Goal: Task Accomplishment & Management: Manage account settings

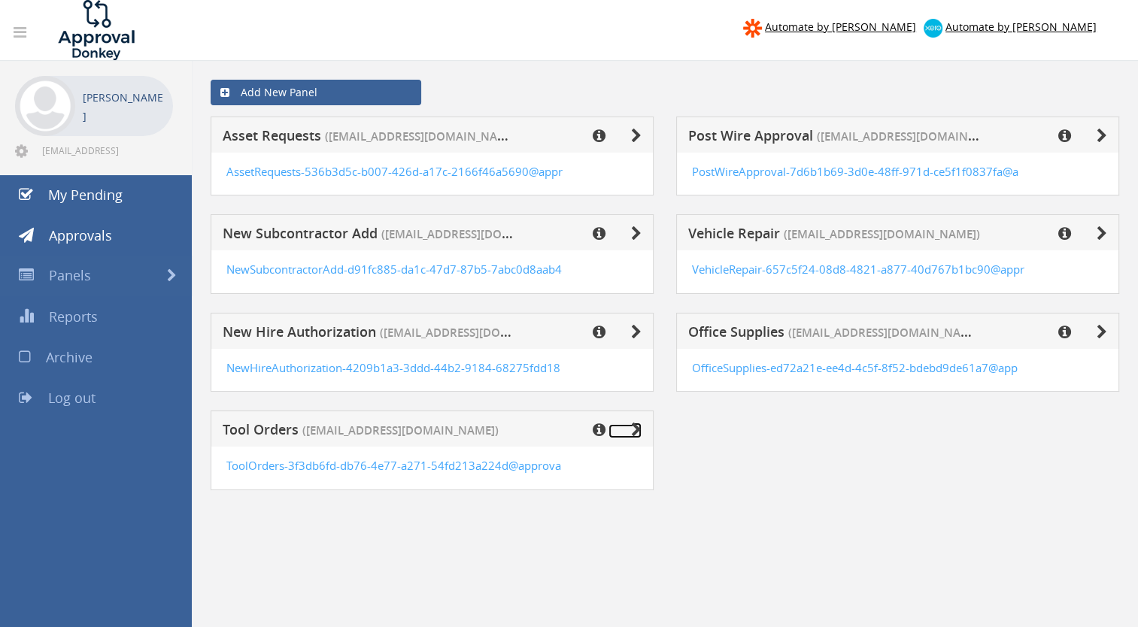
click at [636, 427] on icon at bounding box center [636, 430] width 11 height 15
click at [597, 428] on icon at bounding box center [599, 430] width 13 height 15
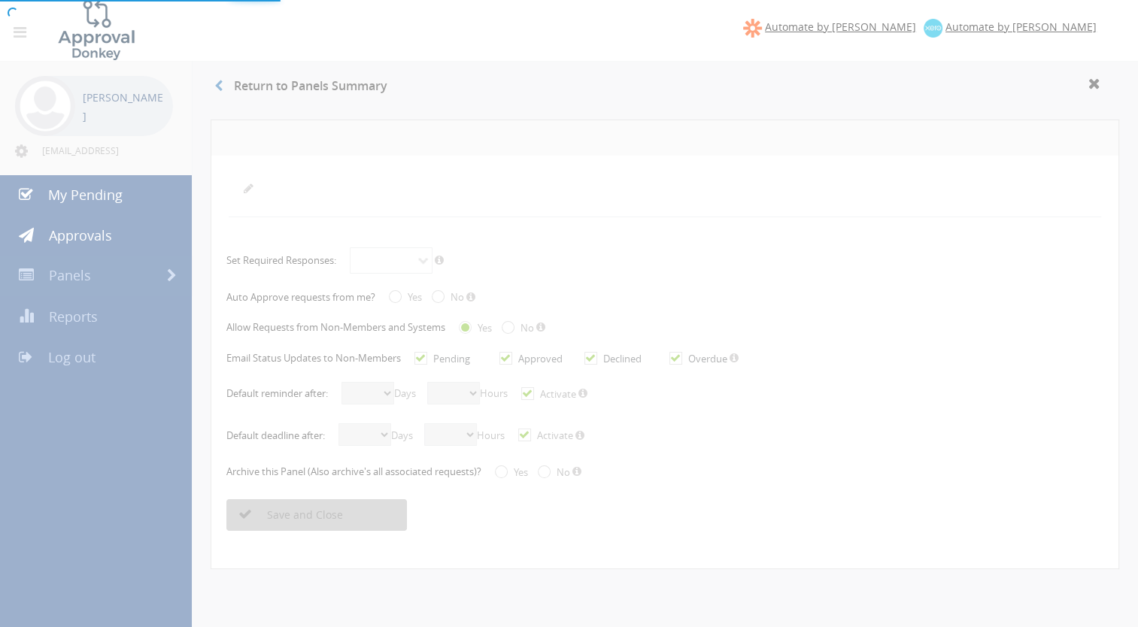
radio input "true"
checkbox input "true"
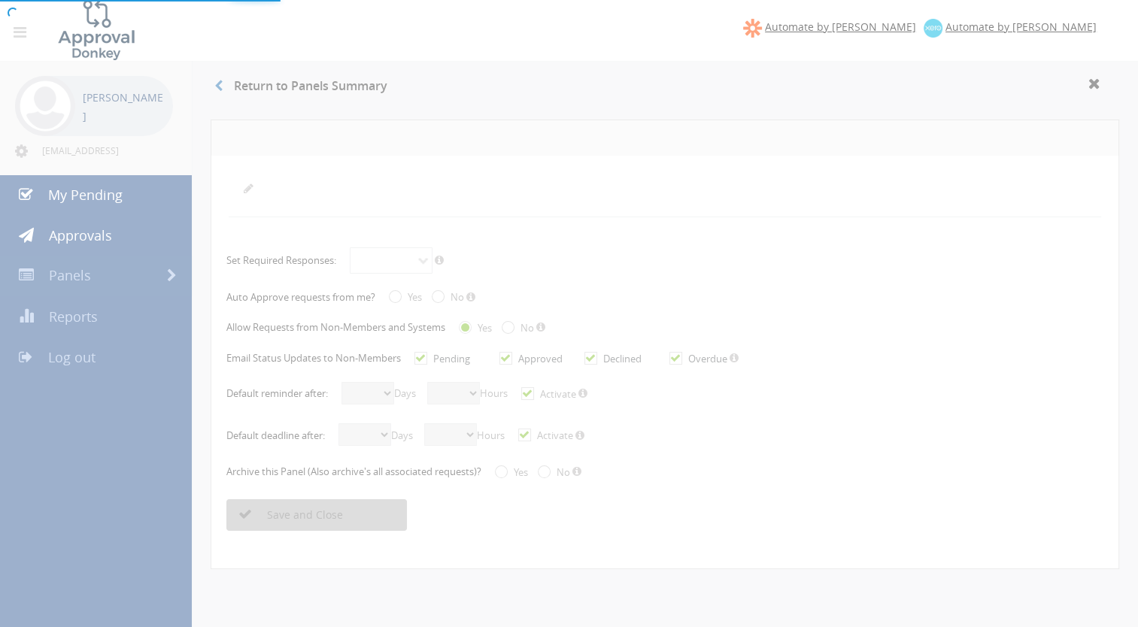
checkbox input "true"
select select "number:2"
select select "number:0"
checkbox input "true"
select select "number:3"
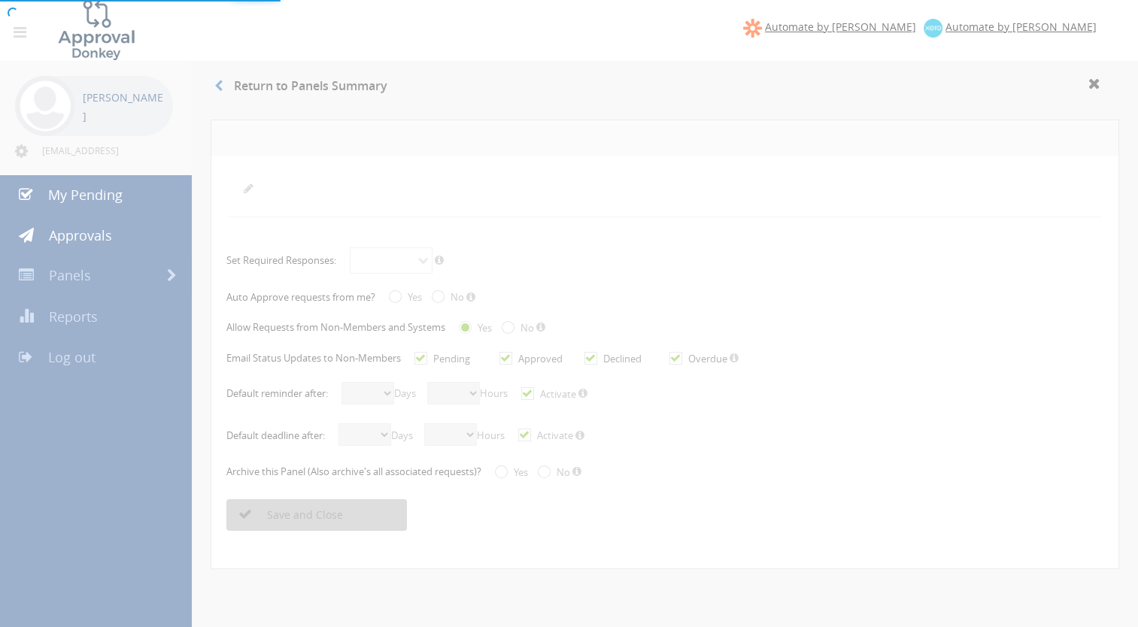
select select "number:0"
checkbox input "true"
radio input "true"
select select "number:0"
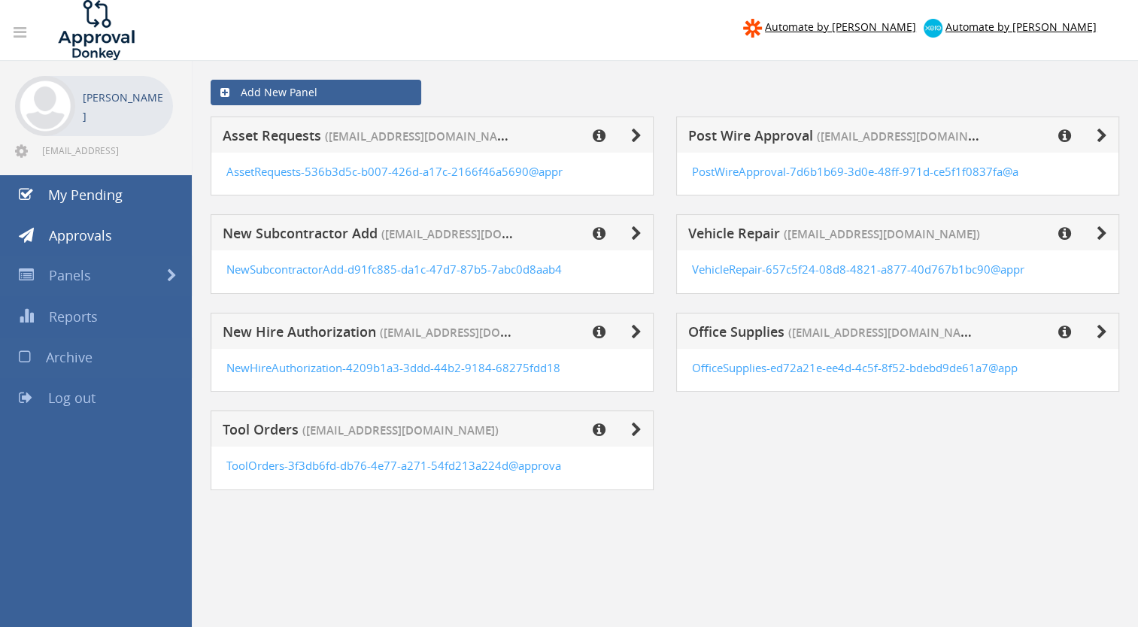
click at [79, 351] on span "Archive" at bounding box center [69, 357] width 47 height 18
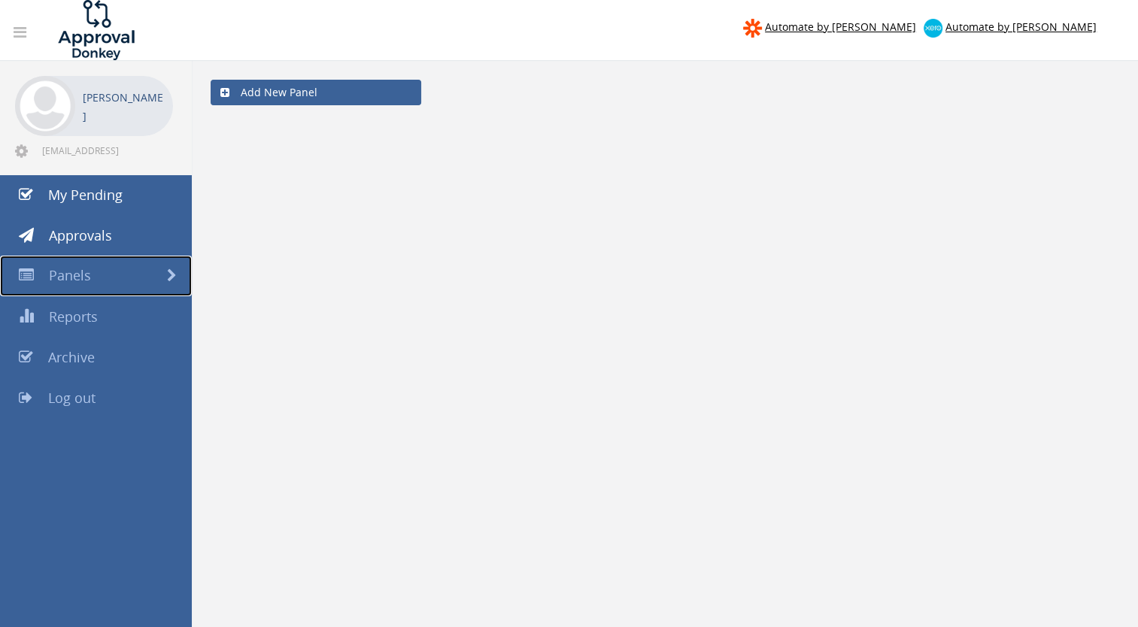
click at [74, 276] on span "Panels" at bounding box center [70, 275] width 42 height 18
click at [87, 233] on span "Approvals" at bounding box center [80, 235] width 63 height 18
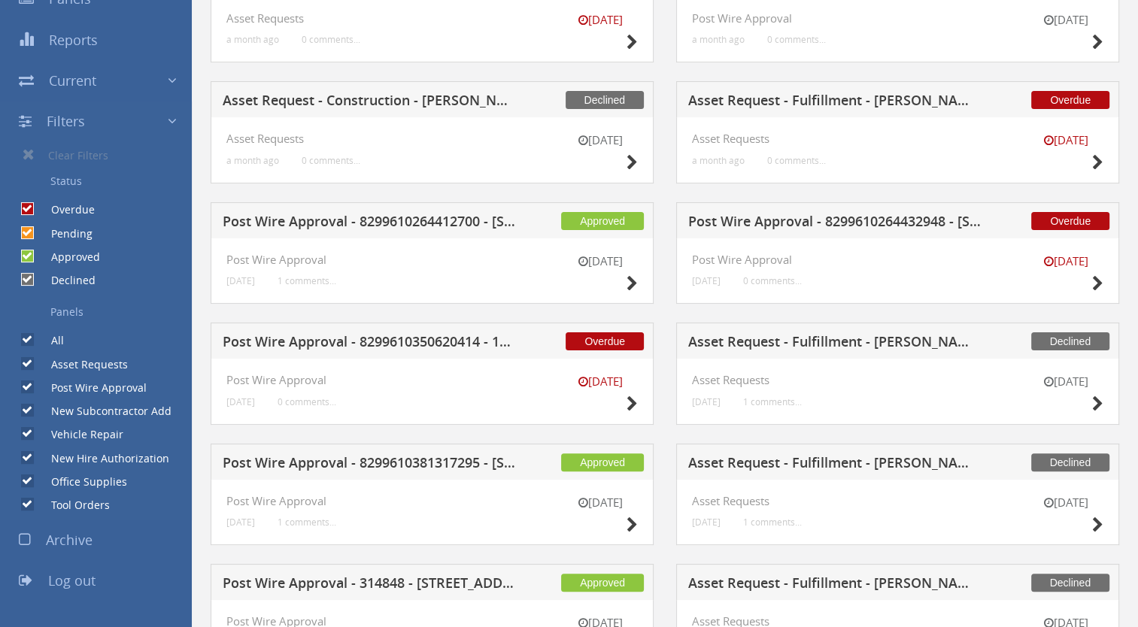
scroll to position [301, 0]
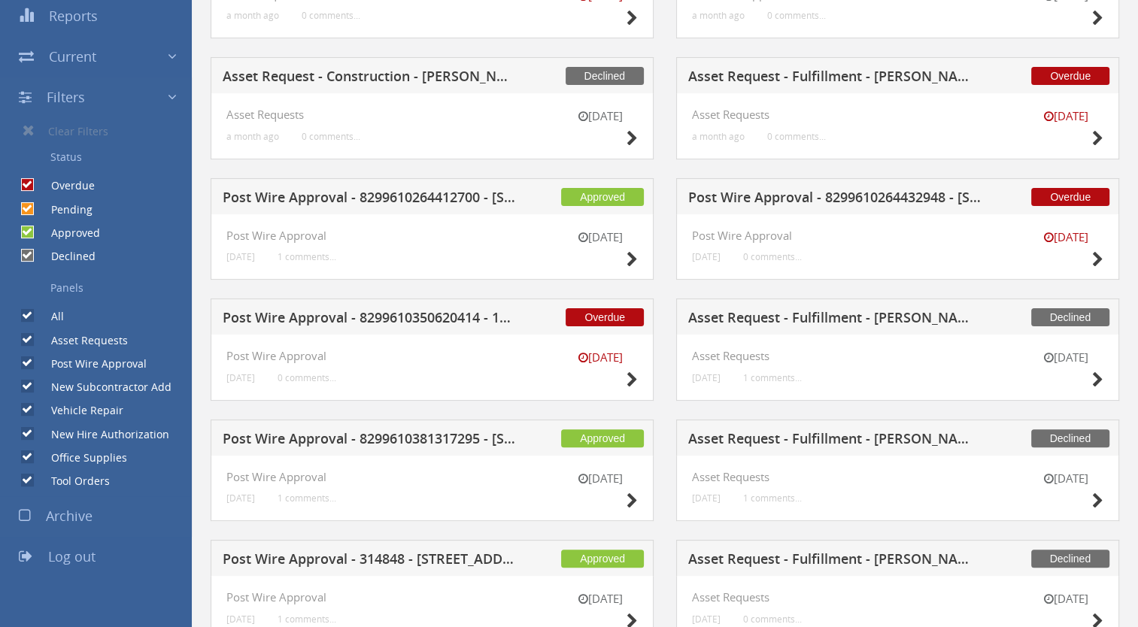
click at [26, 517] on icon at bounding box center [25, 516] width 12 height 15
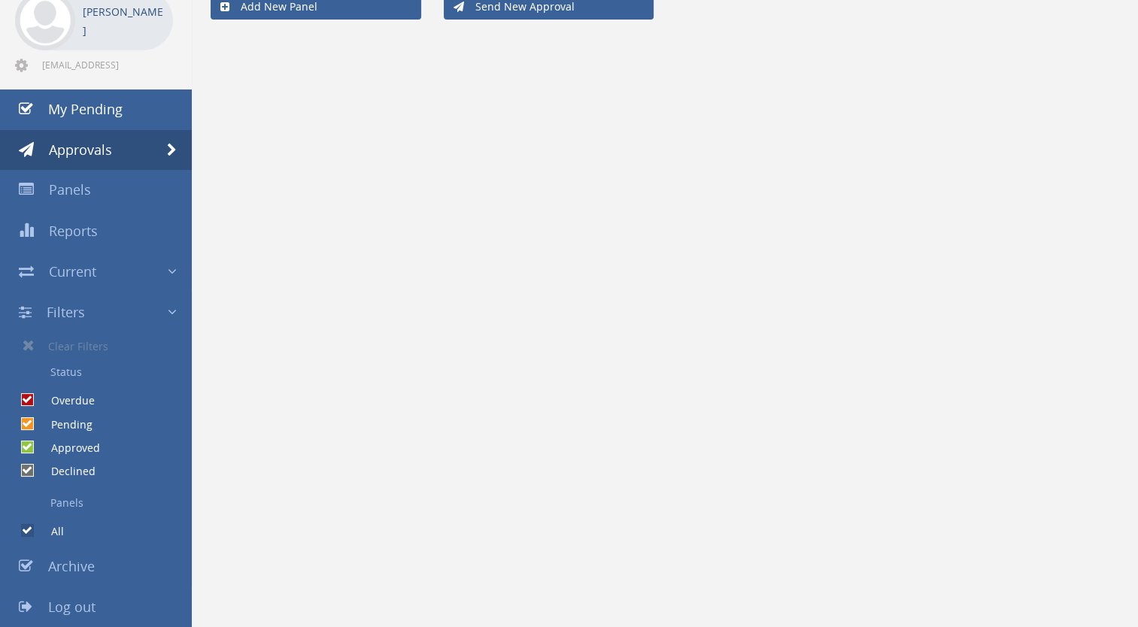
click at [23, 565] on icon at bounding box center [26, 566] width 14 height 15
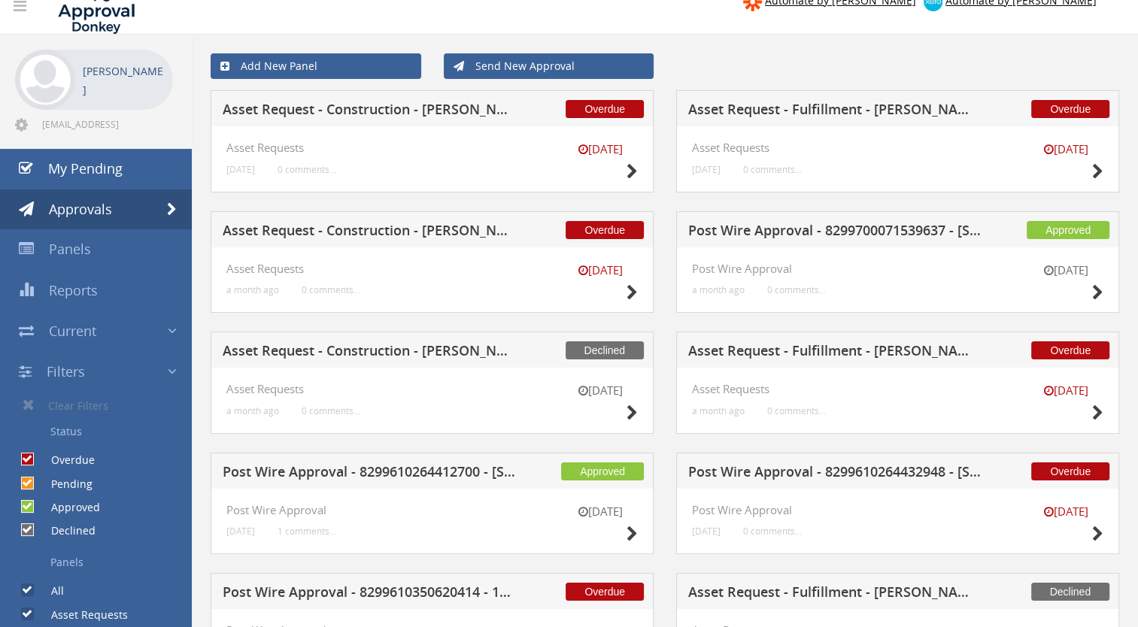
scroll to position [0, 0]
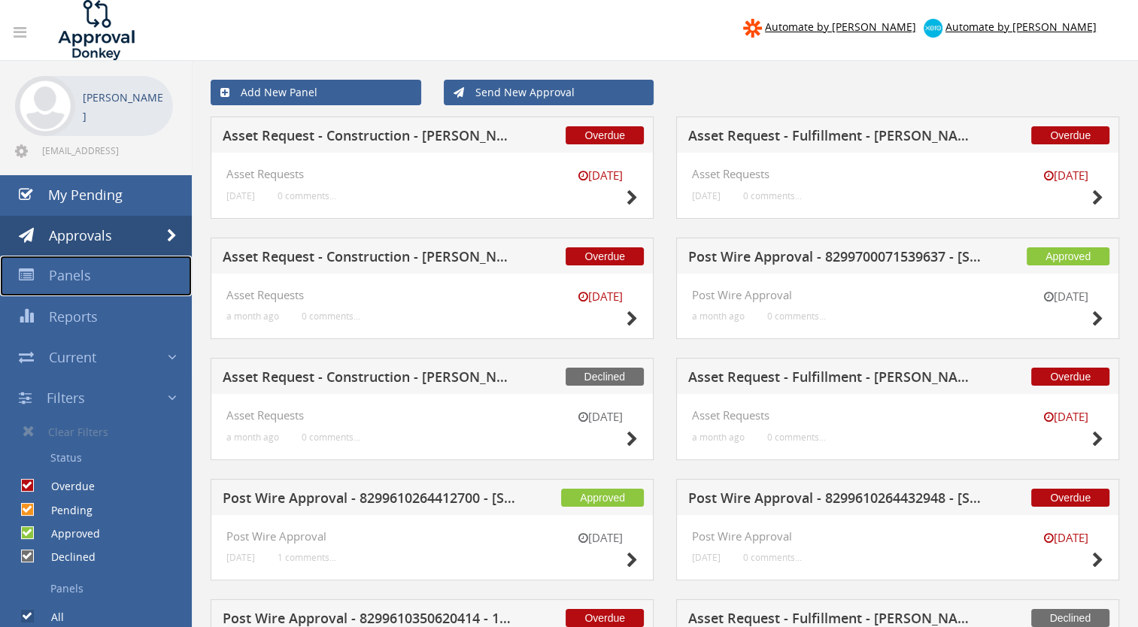
click at [83, 278] on span "Panels" at bounding box center [70, 275] width 42 height 18
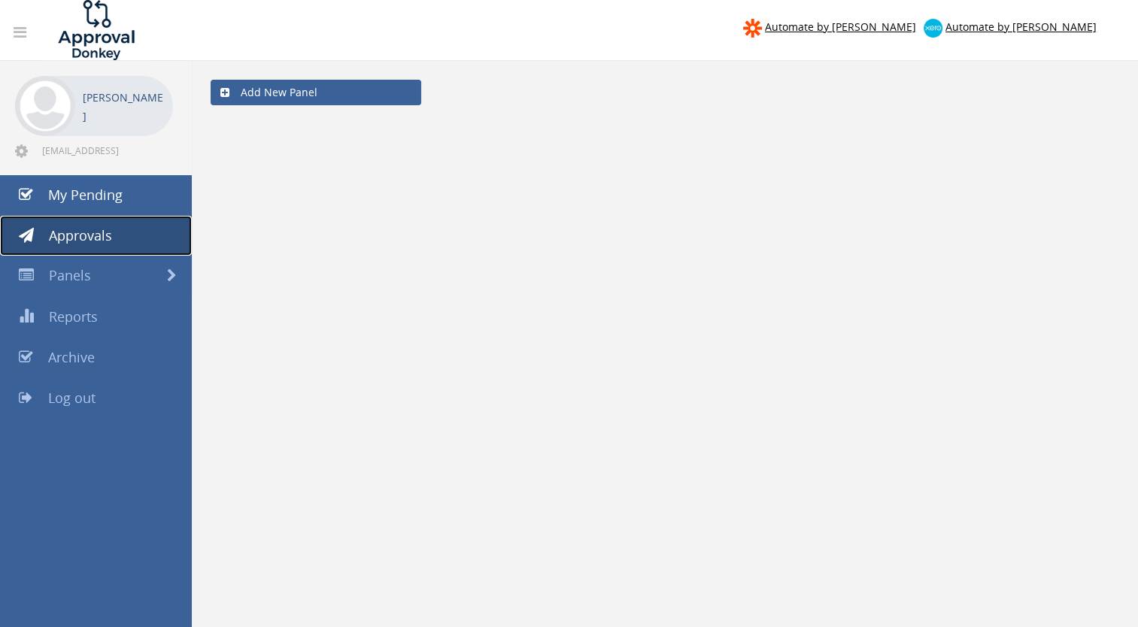
click at [57, 234] on span "Approvals" at bounding box center [80, 235] width 63 height 18
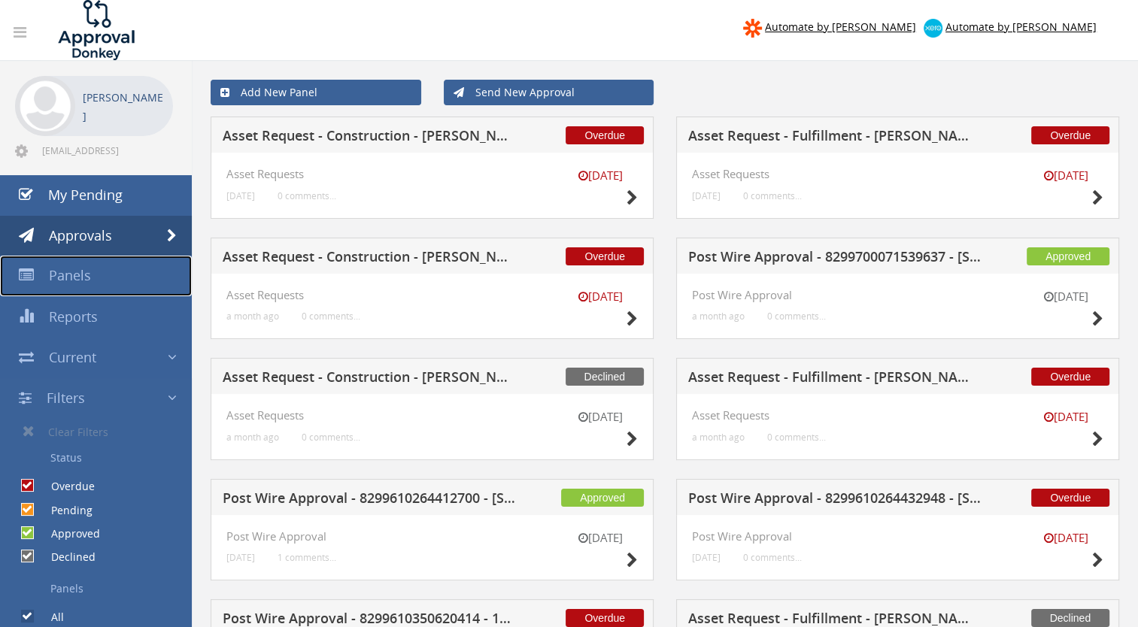
click at [81, 275] on span "Panels" at bounding box center [70, 275] width 42 height 18
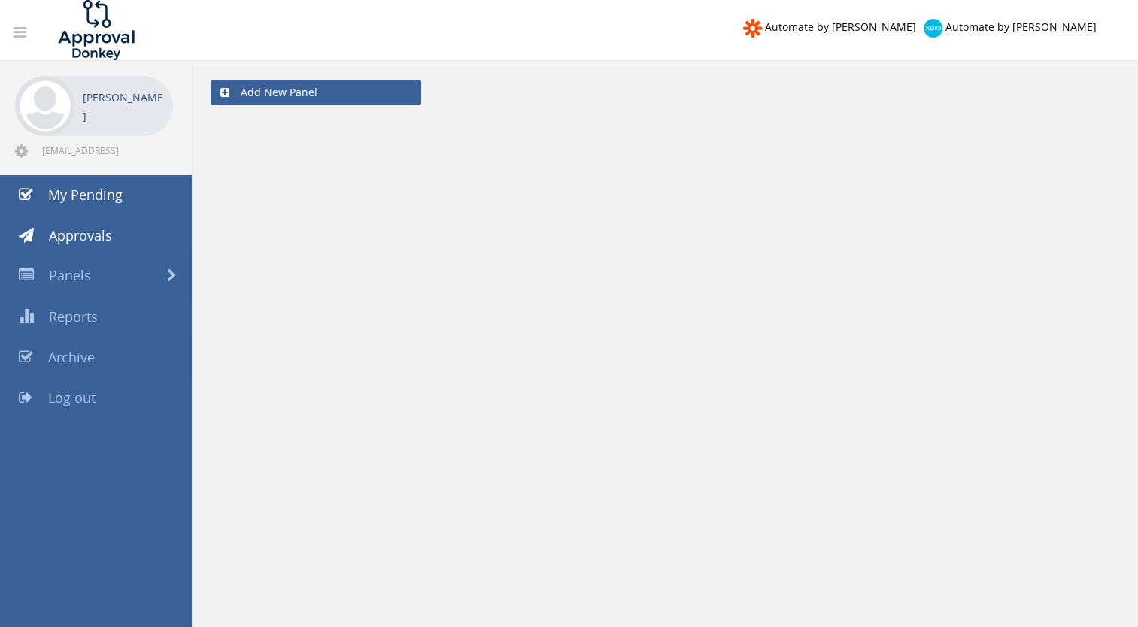
click at [28, 352] on icon at bounding box center [26, 357] width 14 height 15
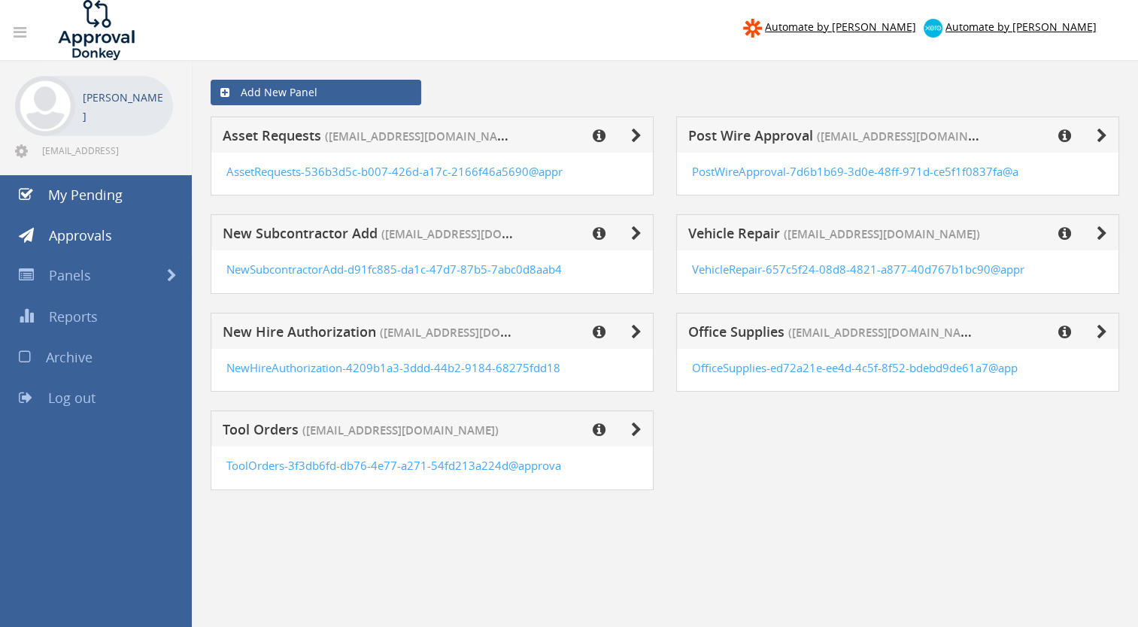
drag, startPoint x: 492, startPoint y: 430, endPoint x: 468, endPoint y: 425, distance: 24.6
click at [468, 425] on h5 "Tool Orders (edkeeley@cuicable.net)" at bounding box center [369, 432] width 293 height 19
click at [600, 427] on icon at bounding box center [599, 430] width 13 height 15
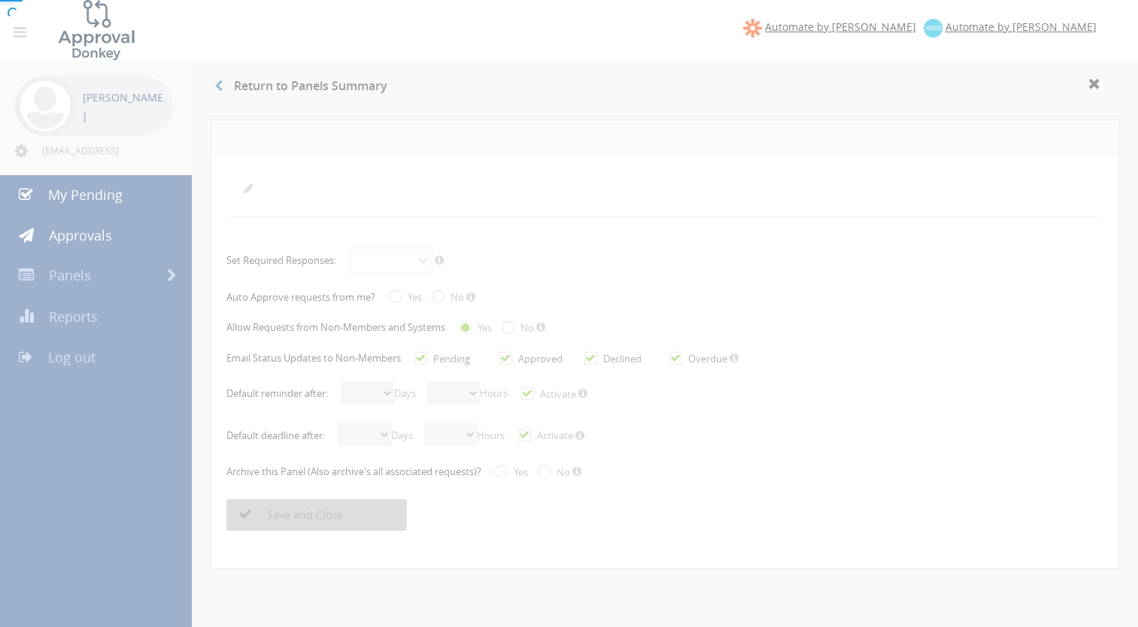
radio input "true"
checkbox input "true"
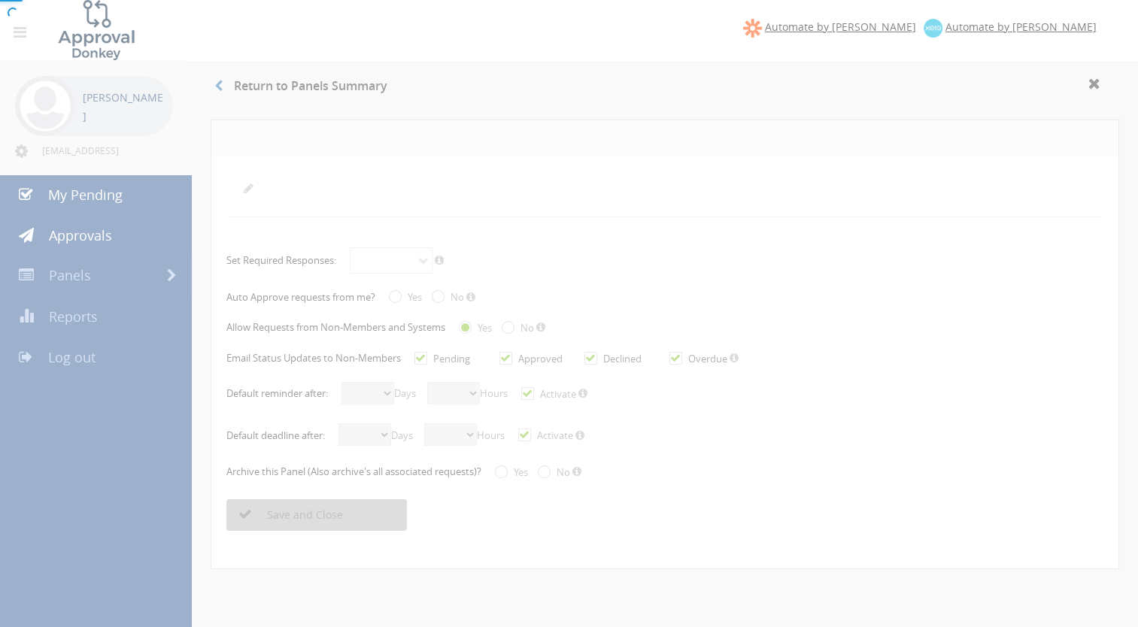
checkbox input "true"
select select "number:2"
select select "number:0"
checkbox input "true"
select select "number:3"
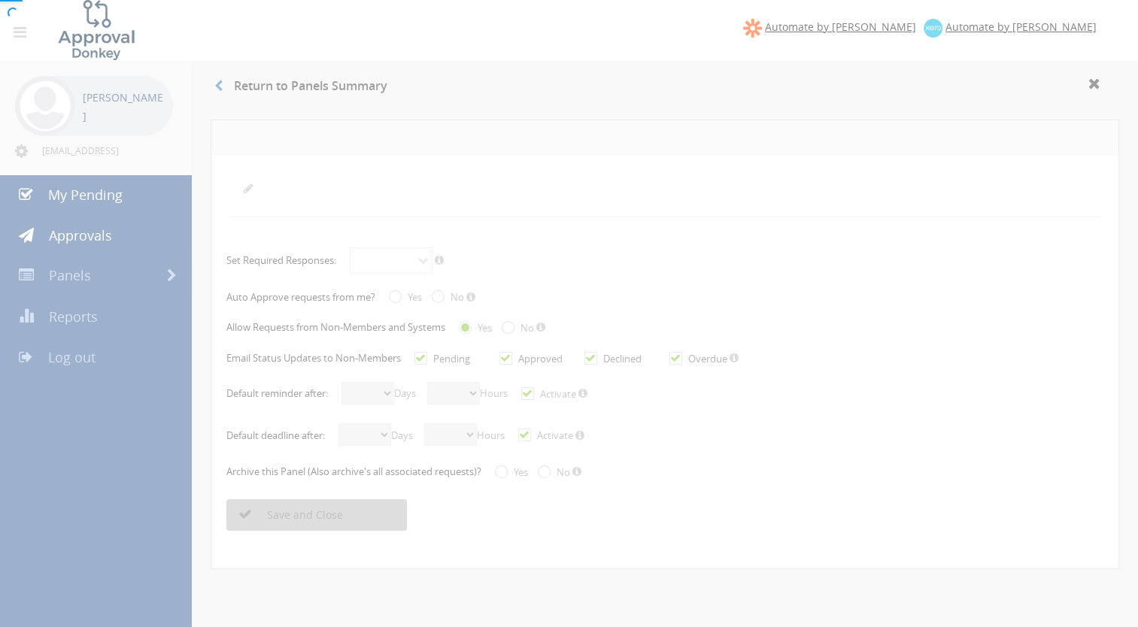
select select "number:0"
checkbox input "true"
radio input "true"
select select "number:0"
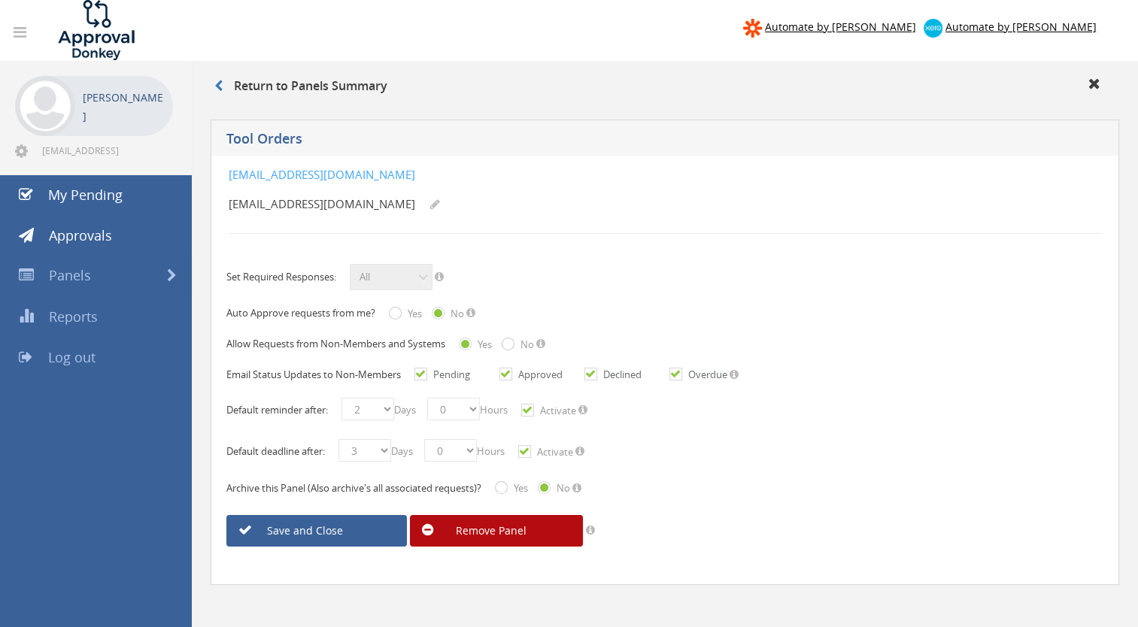
click at [505, 485] on input "Received" at bounding box center [500, 490] width 10 height 10
radio input "true"
click at [309, 524] on link "Save and Close" at bounding box center [316, 531] width 181 height 32
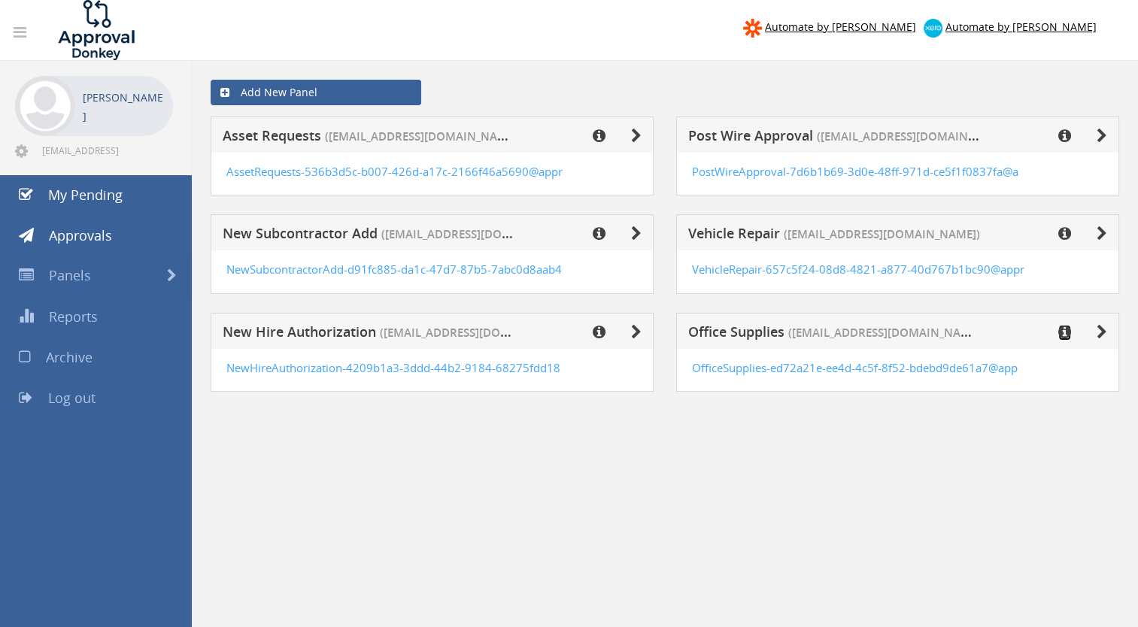
click at [1064, 327] on icon at bounding box center [1065, 332] width 13 height 15
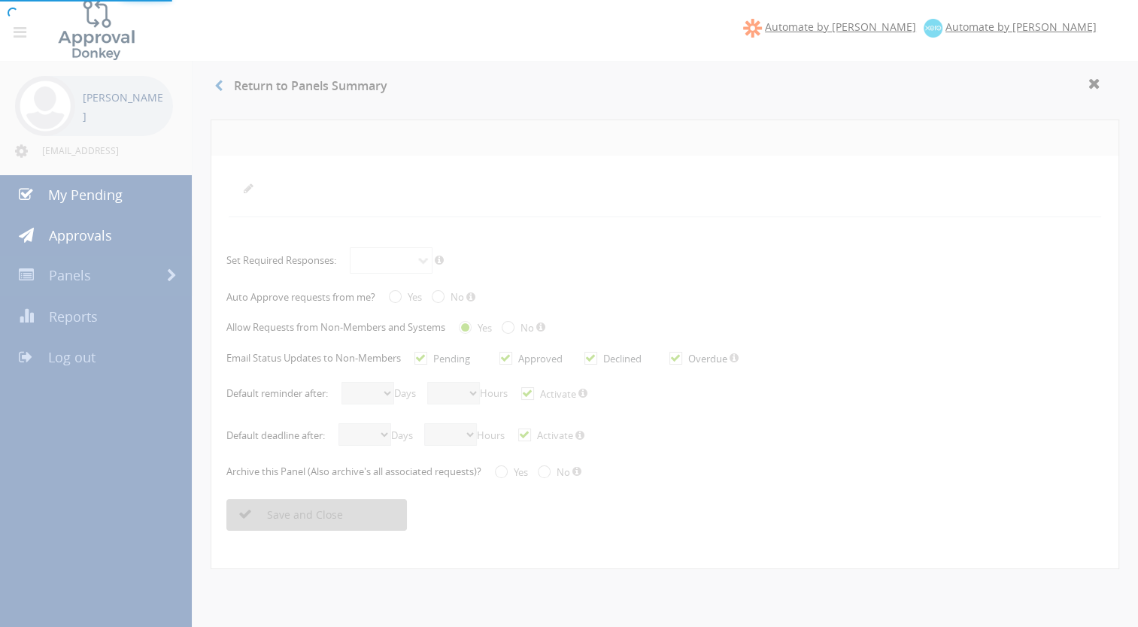
radio input "true"
checkbox input "true"
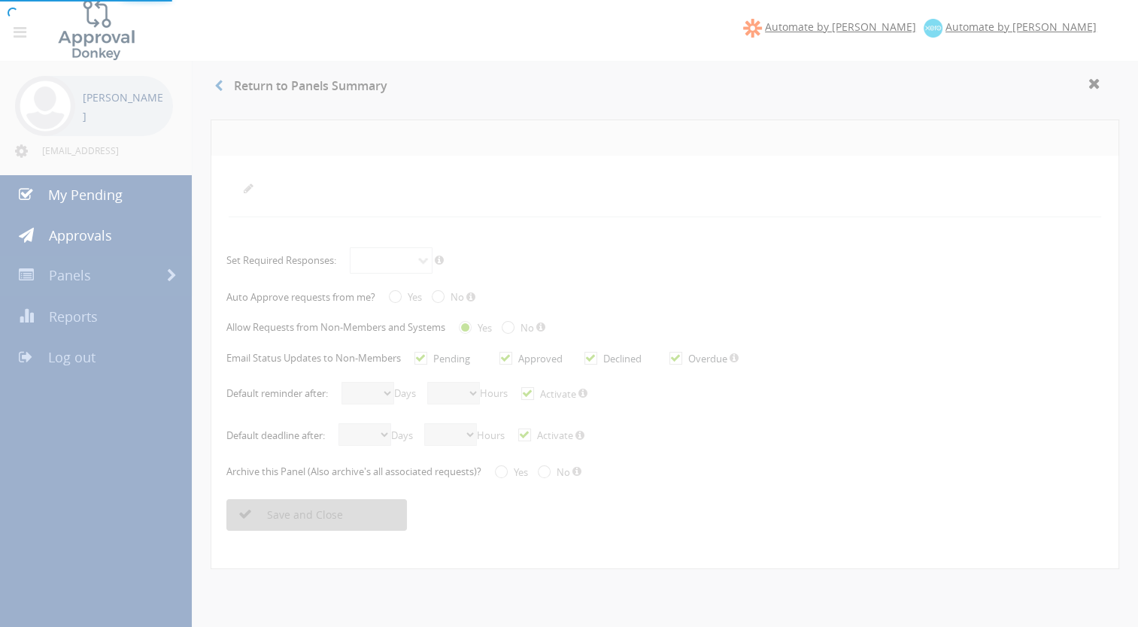
checkbox input "true"
select select "number:2"
select select "number:0"
checkbox input "true"
select select "number:3"
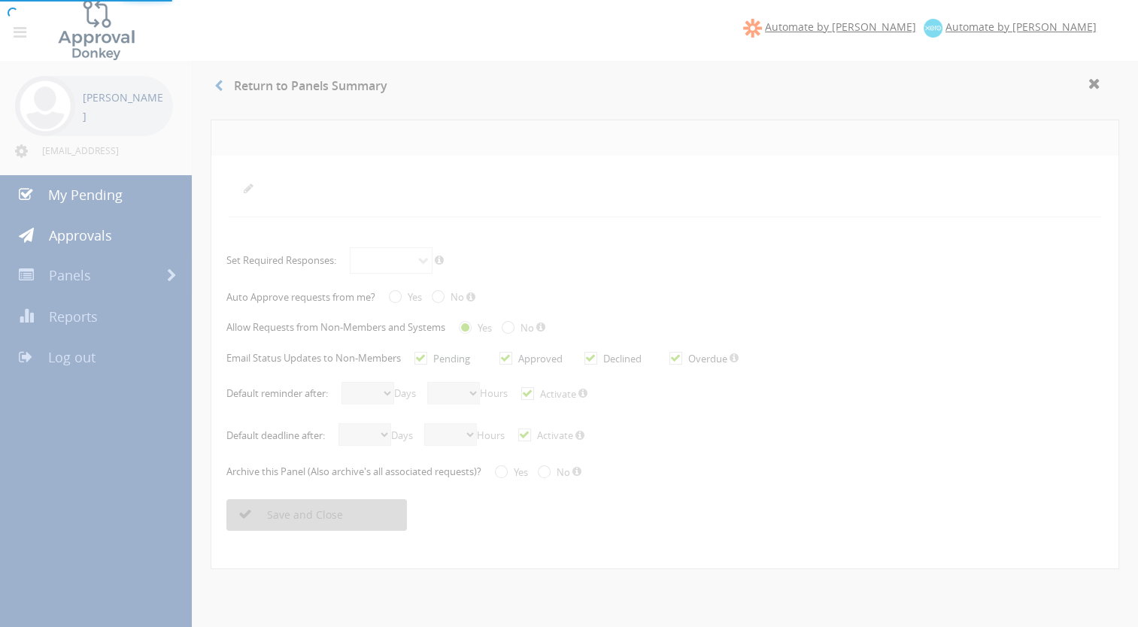
select select "number:0"
checkbox input "true"
radio input "true"
select select "number:0"
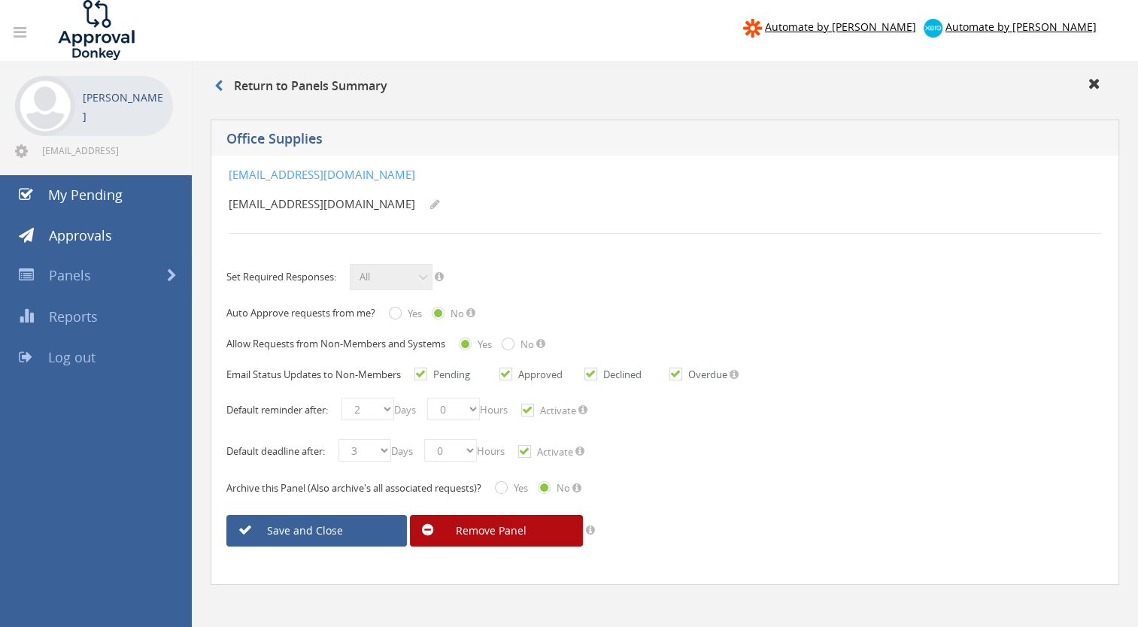
click at [504, 488] on input "Received" at bounding box center [500, 490] width 10 height 10
radio input "true"
click at [317, 533] on link "Save and Close" at bounding box center [316, 531] width 181 height 32
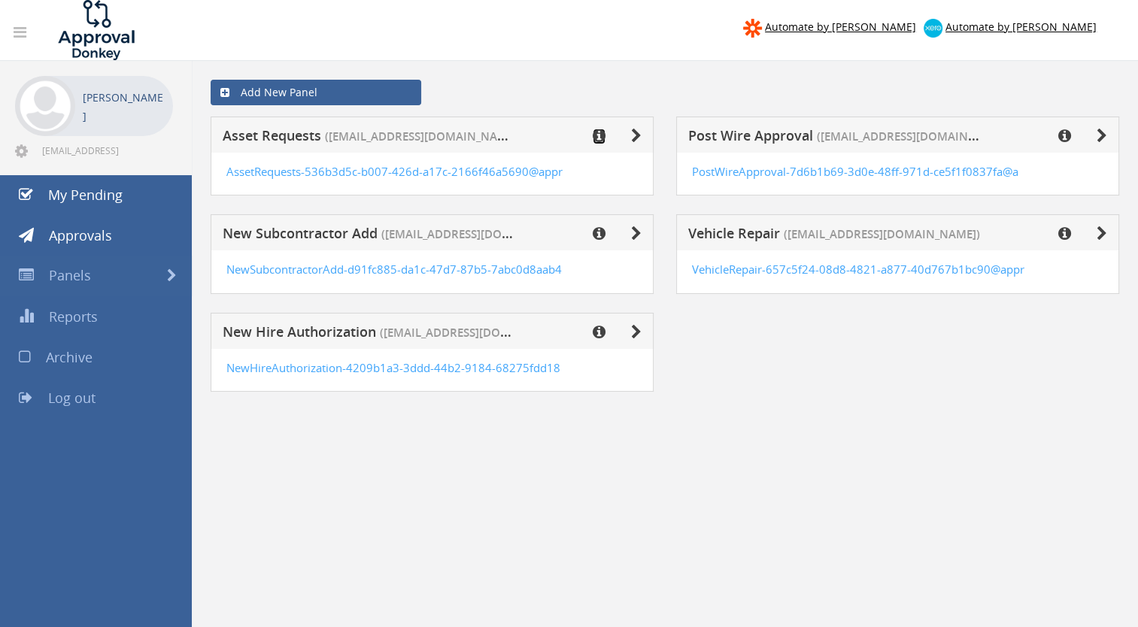
click at [597, 134] on icon at bounding box center [599, 136] width 13 height 15
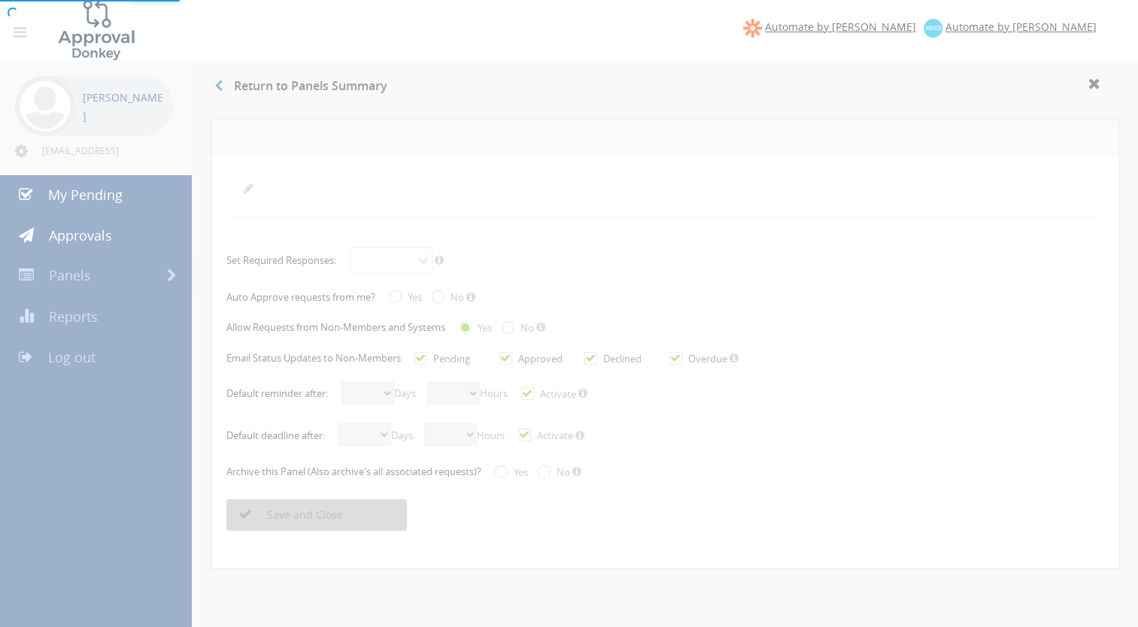
radio input "true"
checkbox input "true"
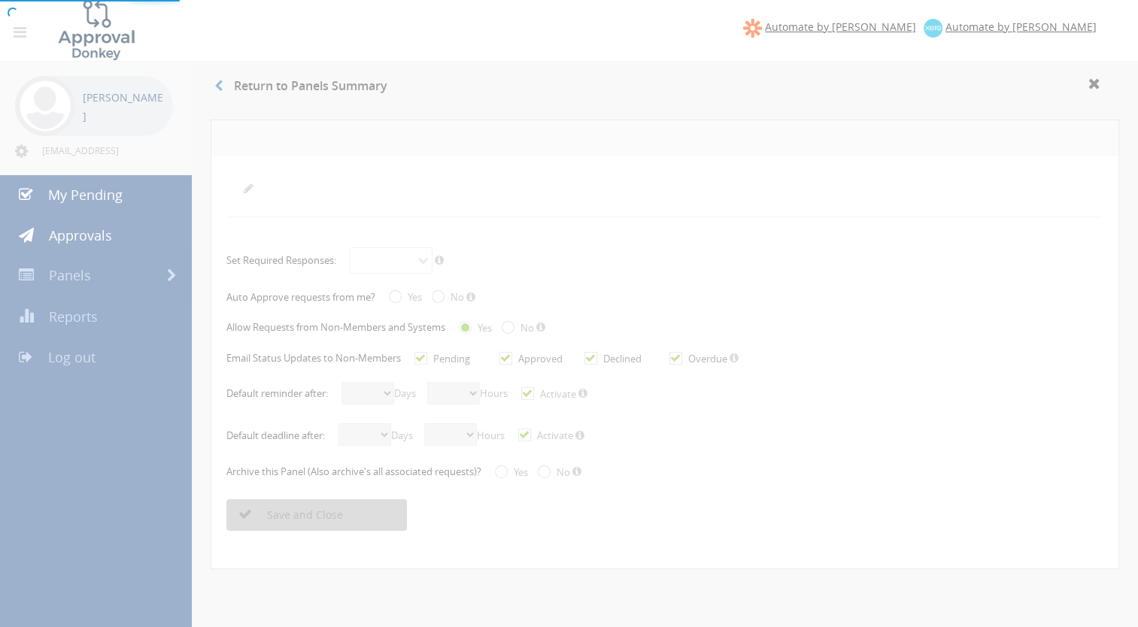
checkbox input "true"
select select "number:1"
select select "number:0"
checkbox input "true"
select select "number:1"
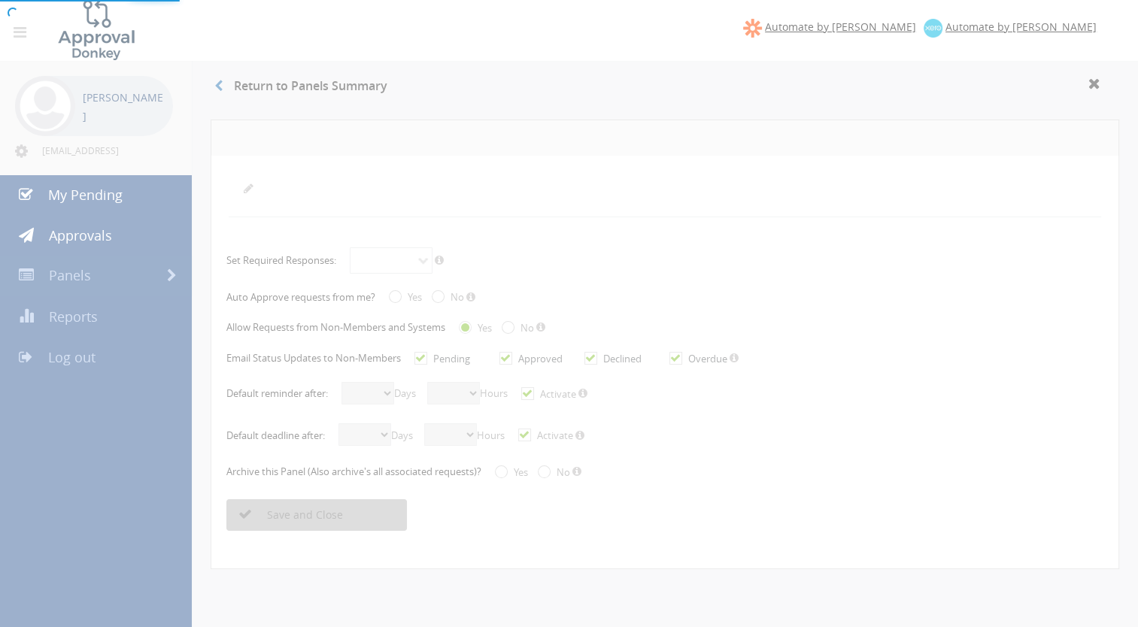
select select "number:0"
checkbox input "true"
radio input "true"
select select "number:0"
